Goal: Information Seeking & Learning: Learn about a topic

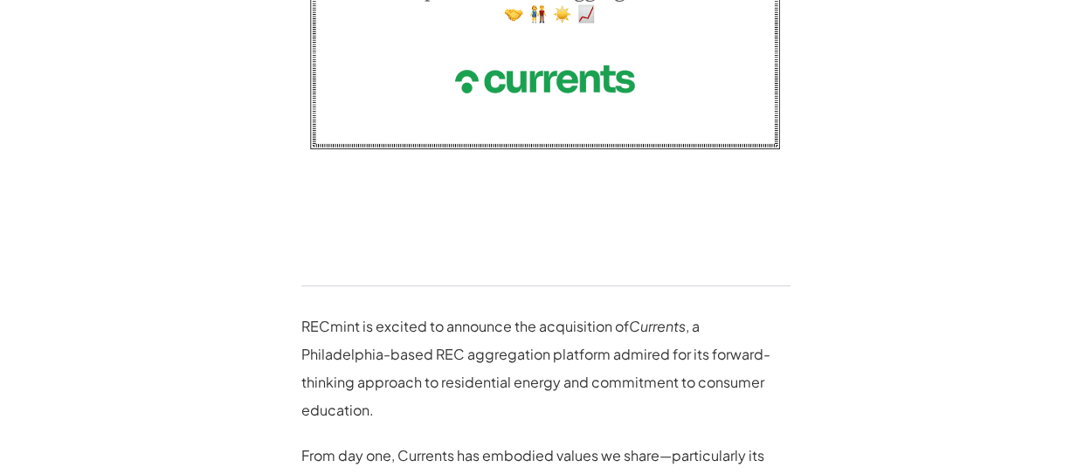
scroll to position [658, 0]
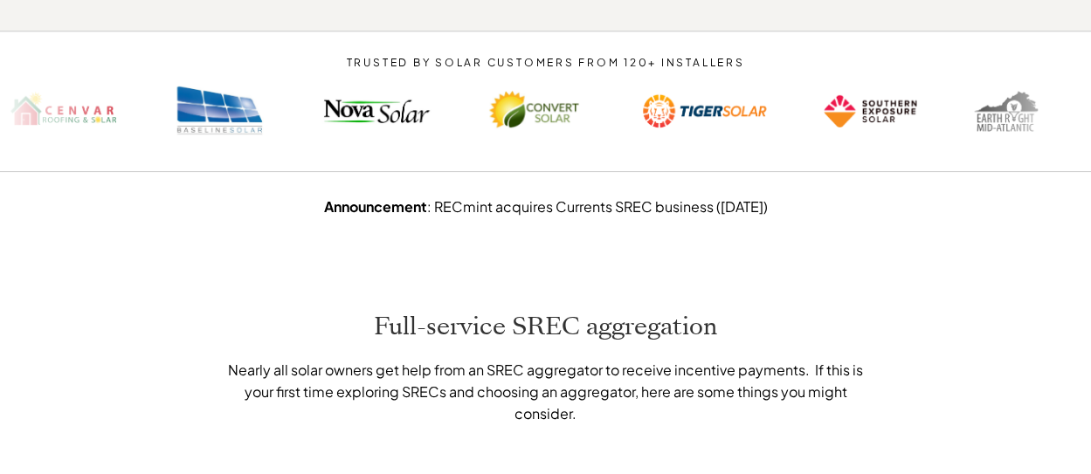
scroll to position [786, 0]
